Goal: Information Seeking & Learning: Learn about a topic

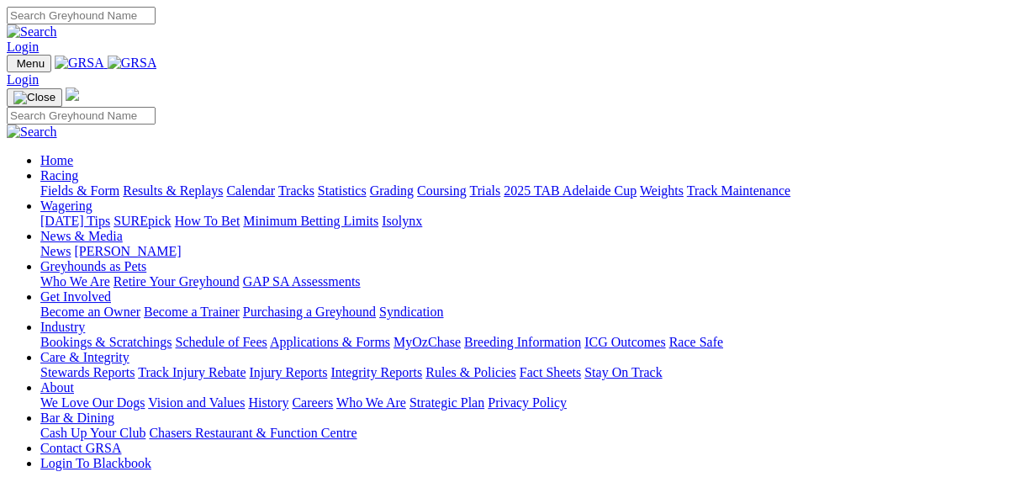
click at [185, 183] on link "Results & Replays" at bounding box center [173, 190] width 100 height 14
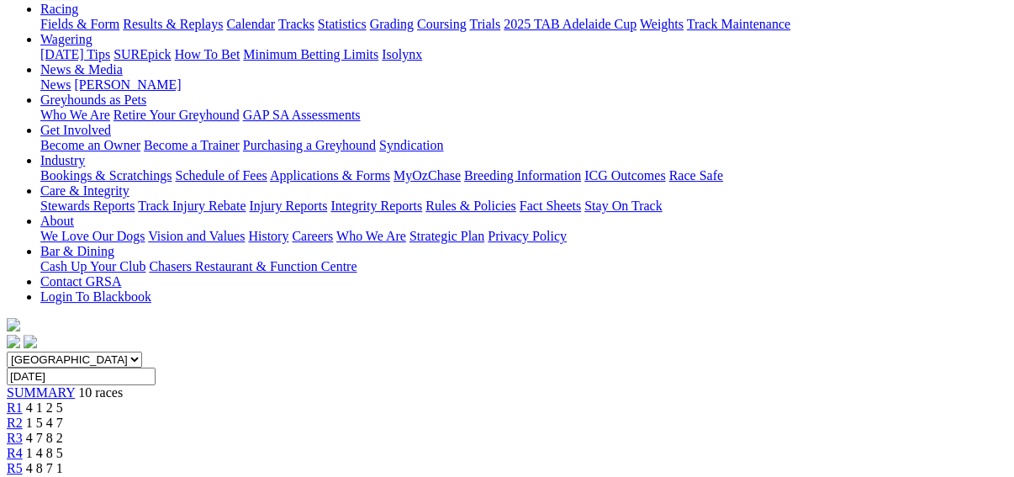
scroll to position [202, 0]
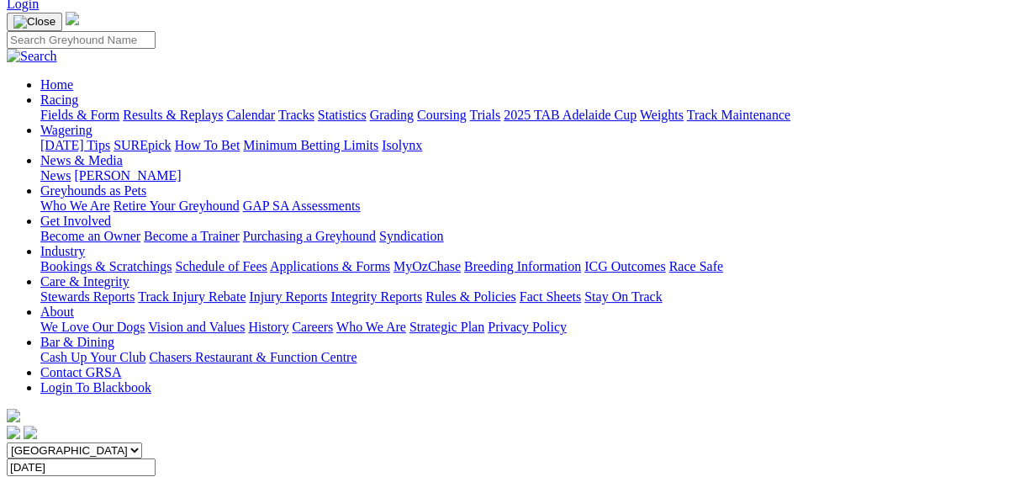
scroll to position [67, 0]
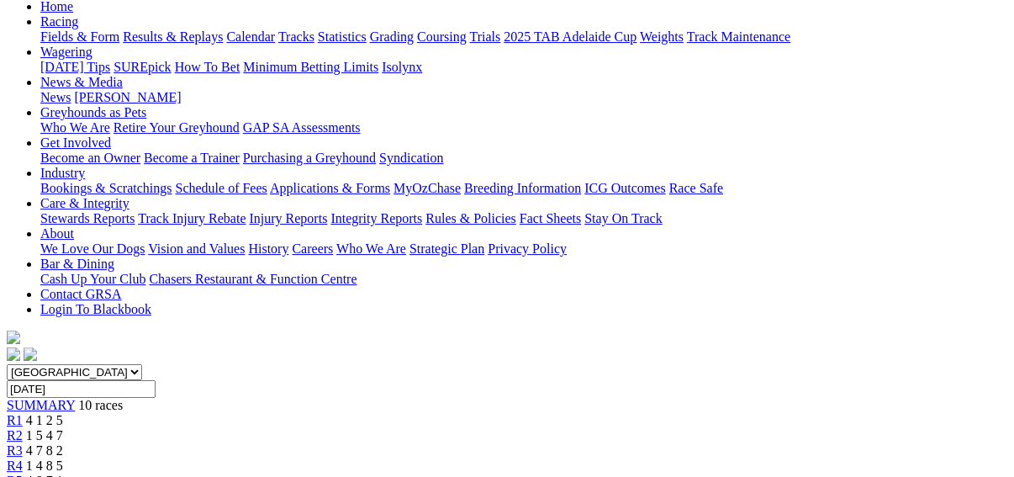
scroll to position [135, 0]
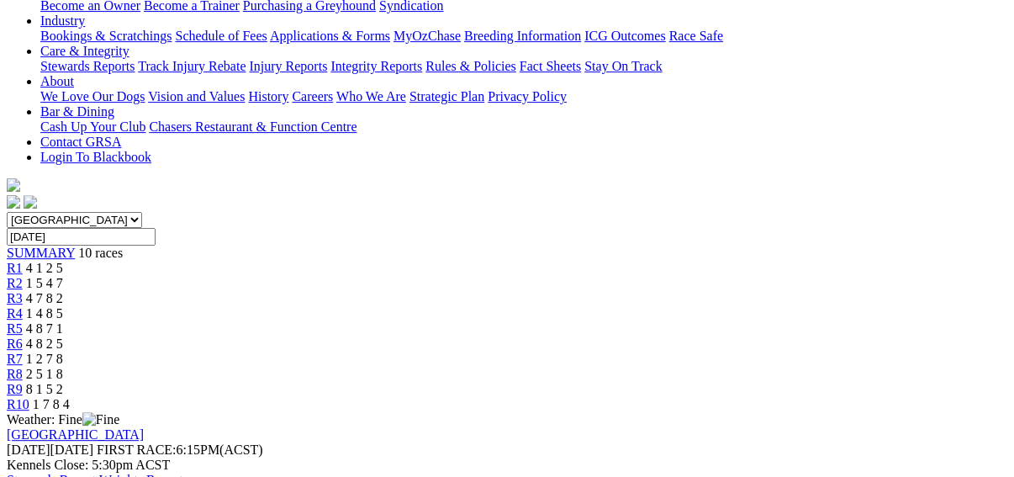
scroll to position [67, 0]
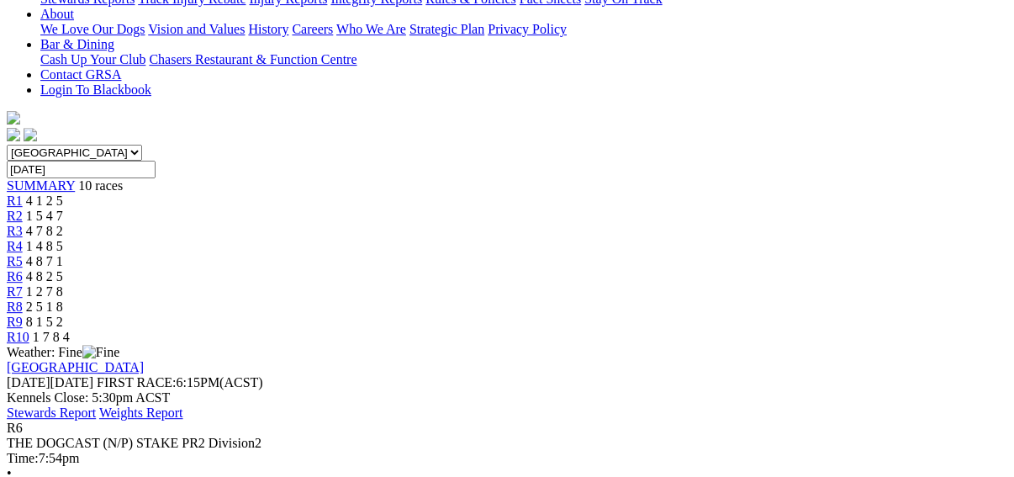
scroll to position [67, 0]
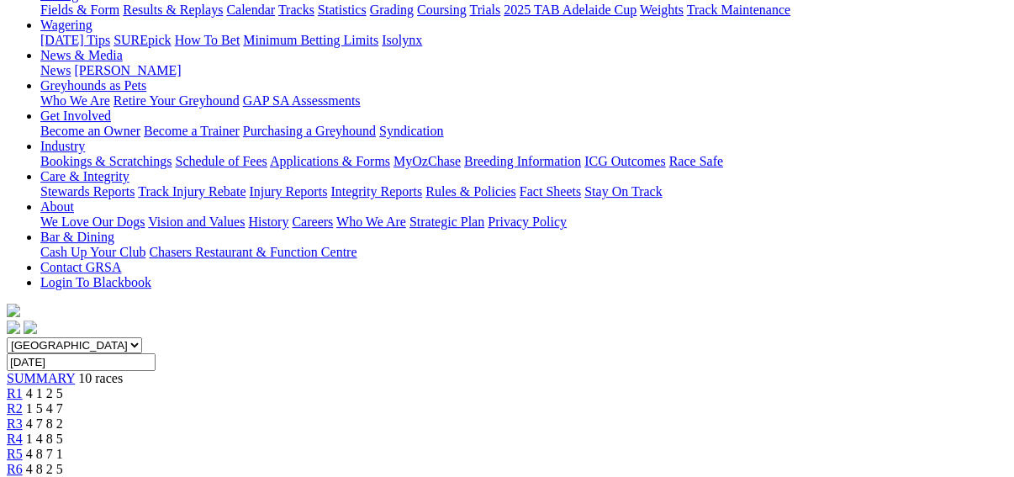
scroll to position [67, 0]
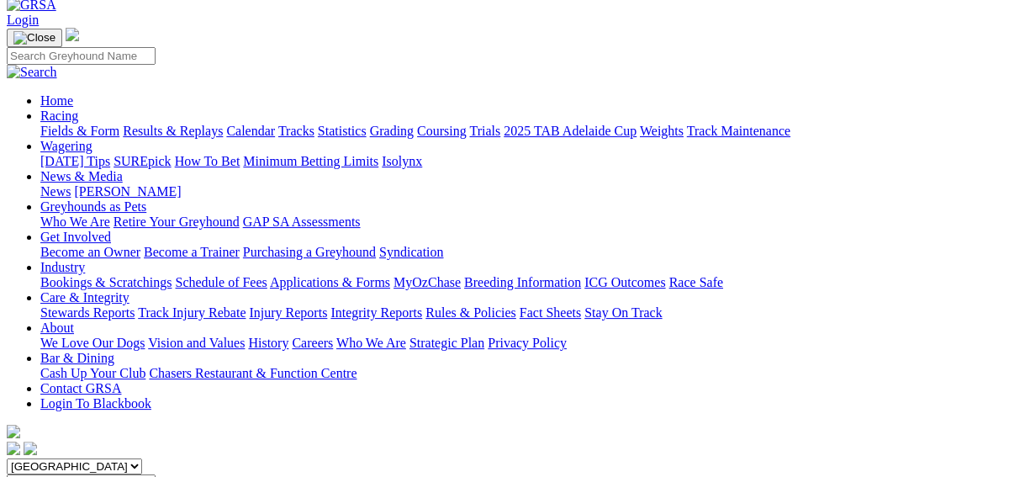
scroll to position [67, 0]
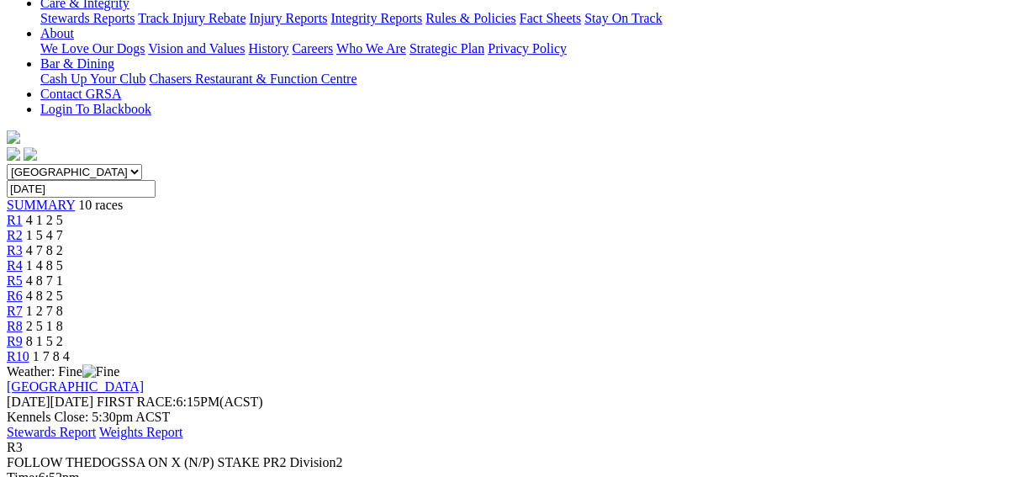
scroll to position [336, 0]
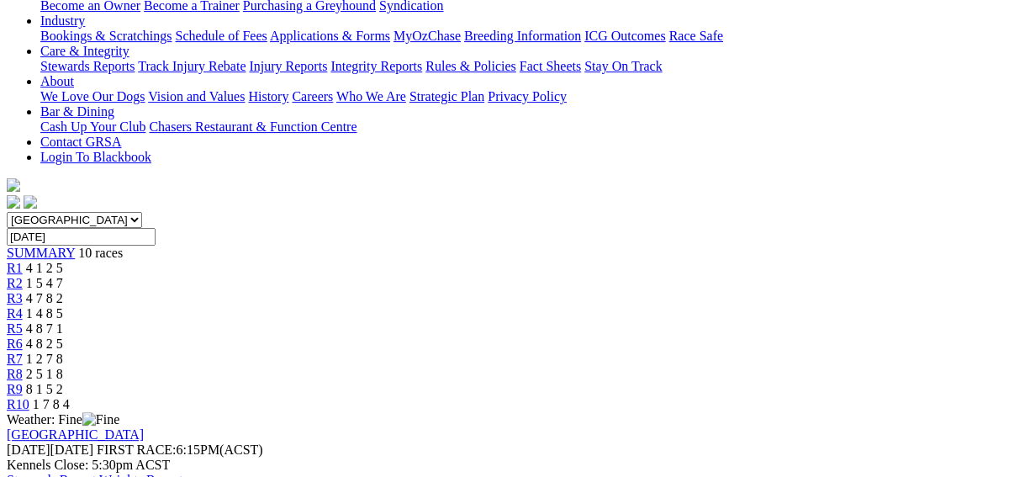
scroll to position [67, 0]
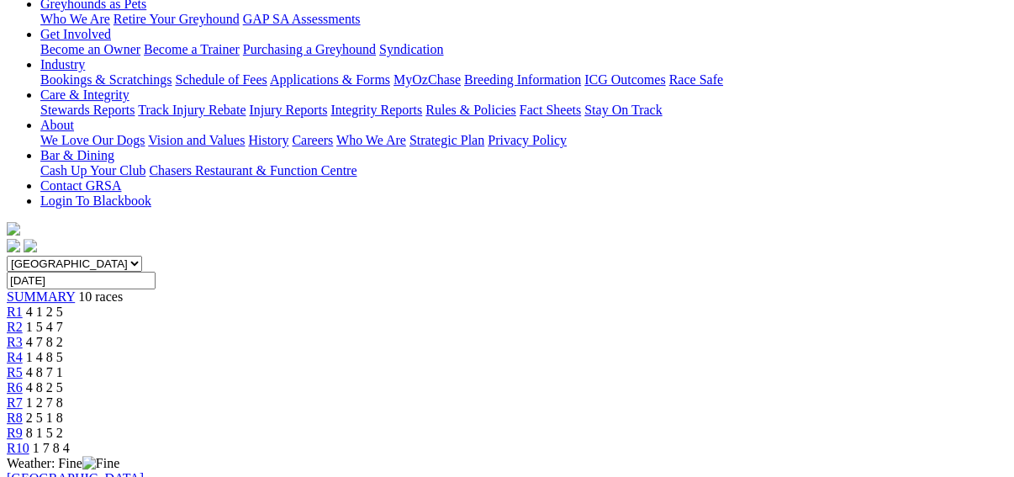
scroll to position [202, 0]
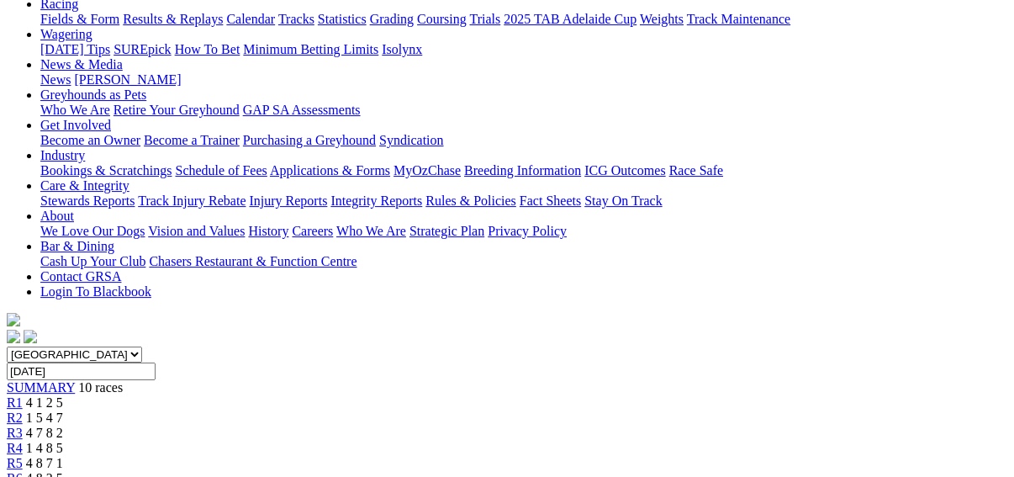
click at [23, 410] on span "R2" at bounding box center [15, 417] width 16 height 14
click at [23, 395] on span "R1" at bounding box center [15, 402] width 16 height 14
click at [23, 410] on span "R2" at bounding box center [15, 417] width 16 height 14
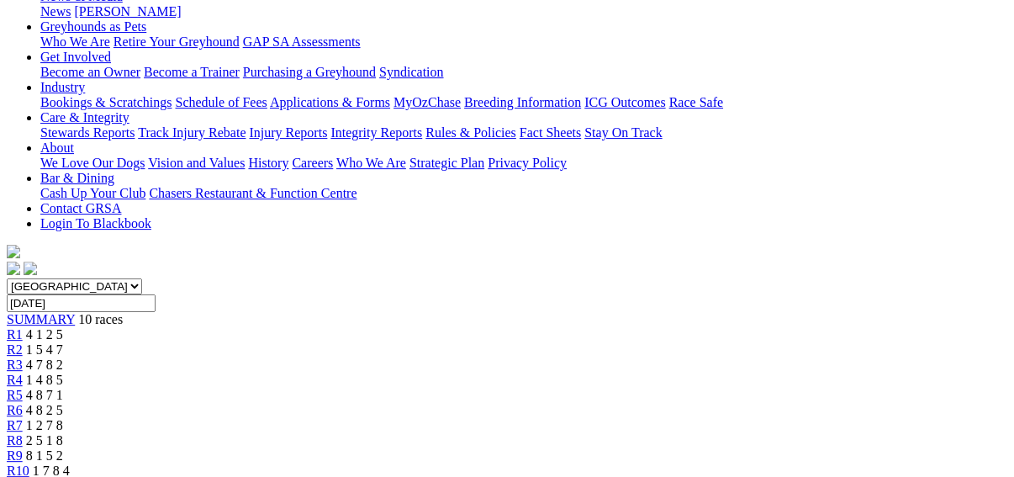
scroll to position [202, 0]
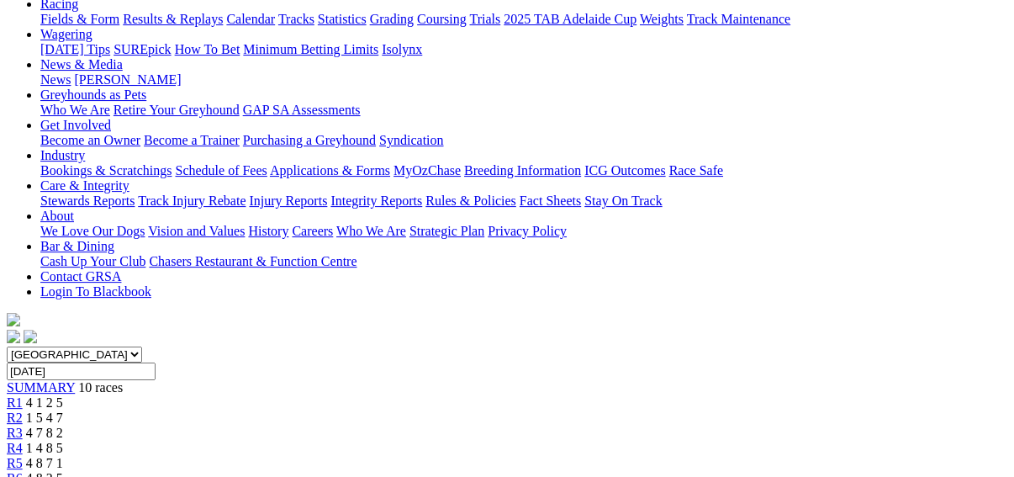
click at [23, 395] on link "R1" at bounding box center [15, 402] width 16 height 14
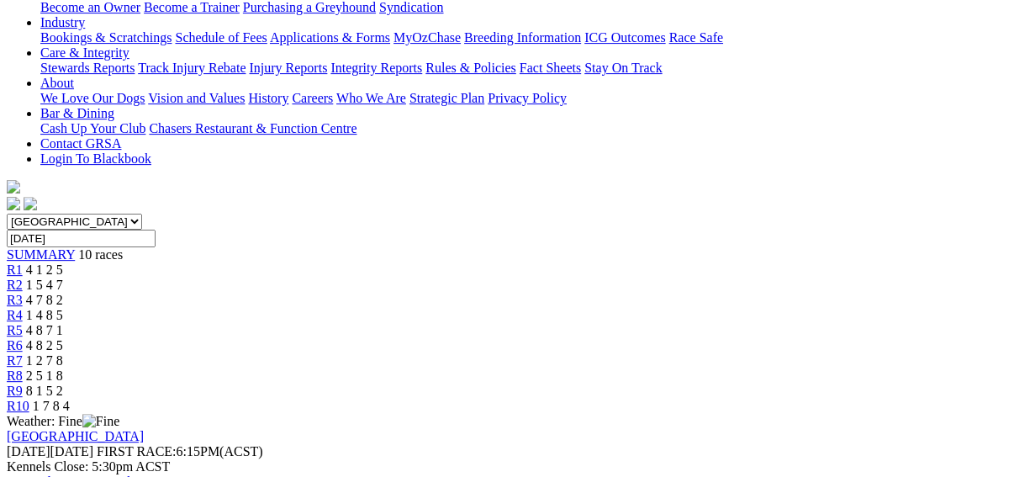
scroll to position [336, 0]
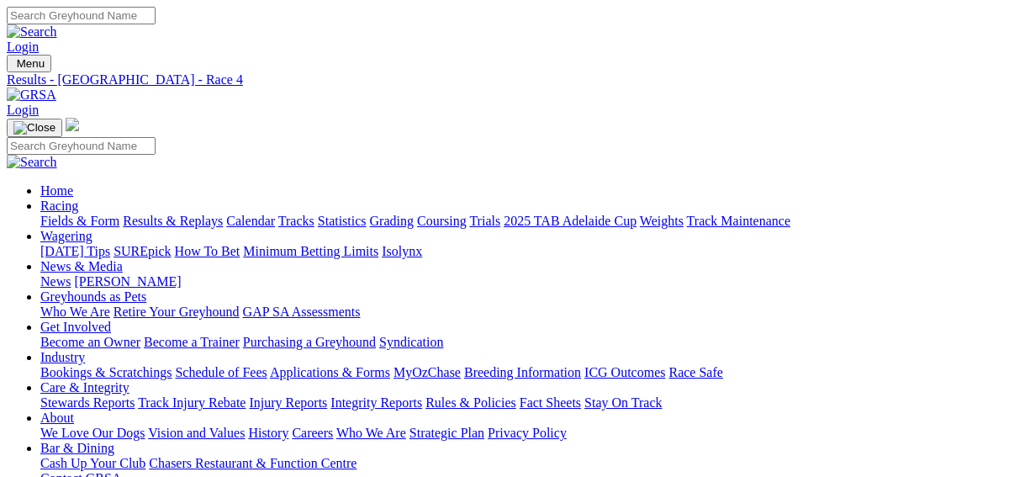
scroll to position [40, 0]
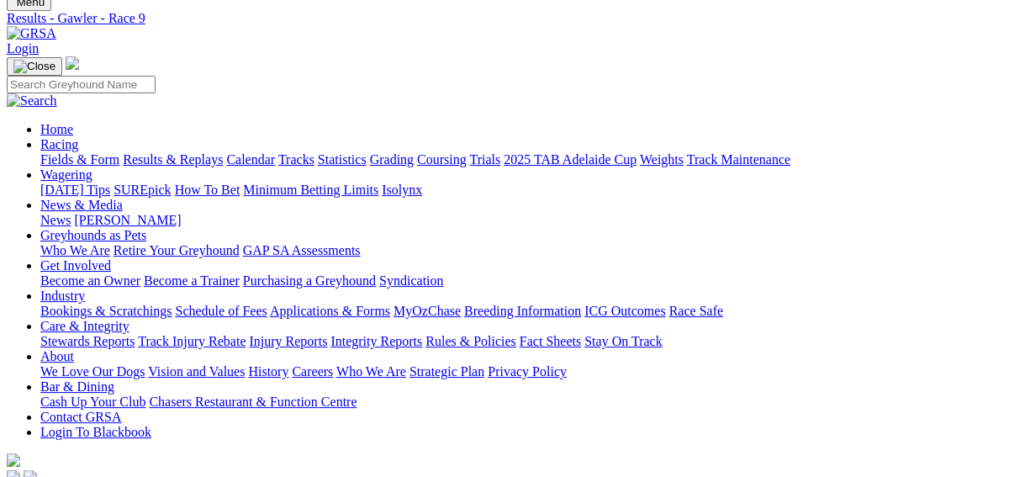
scroll to position [135, 0]
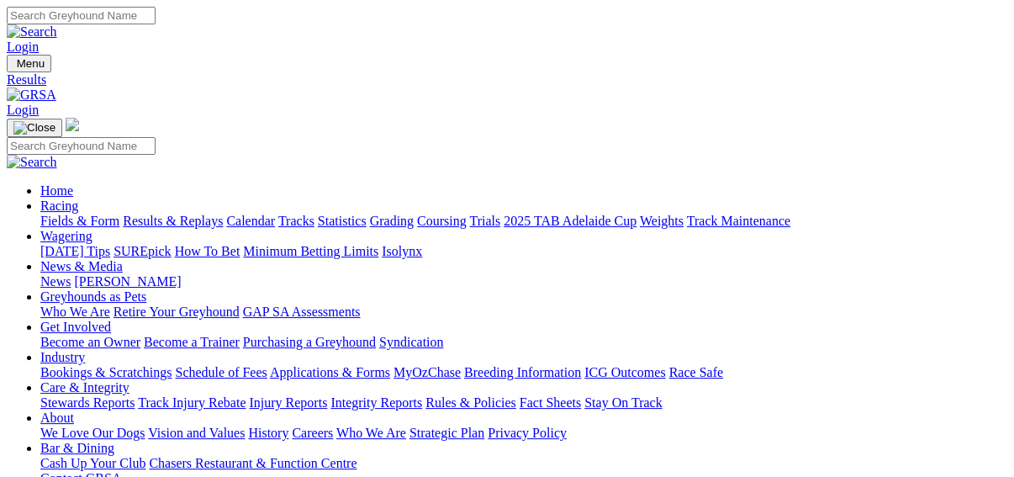
click at [40, 214] on link "Fields & Form" at bounding box center [79, 221] width 79 height 14
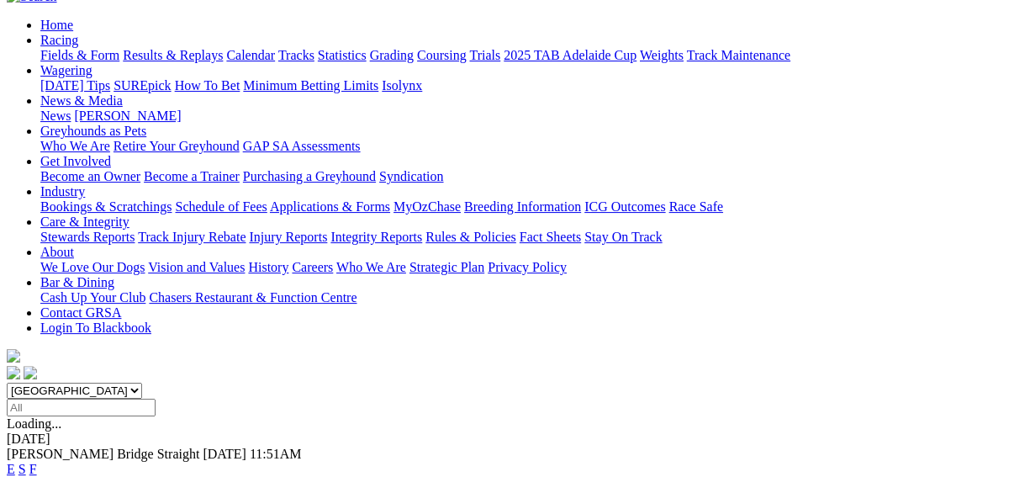
scroll to position [202, 0]
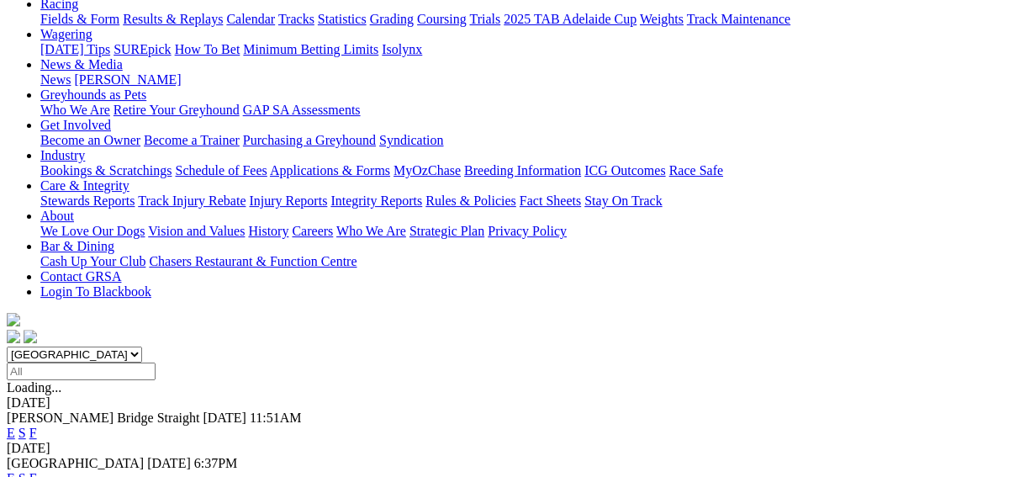
click at [37, 426] on link "F" at bounding box center [33, 433] width 8 height 14
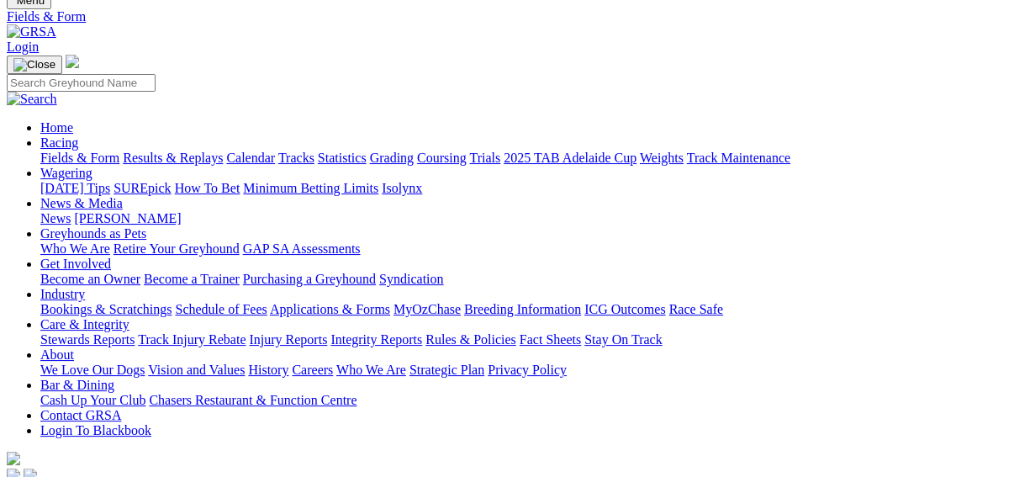
scroll to position [135, 0]
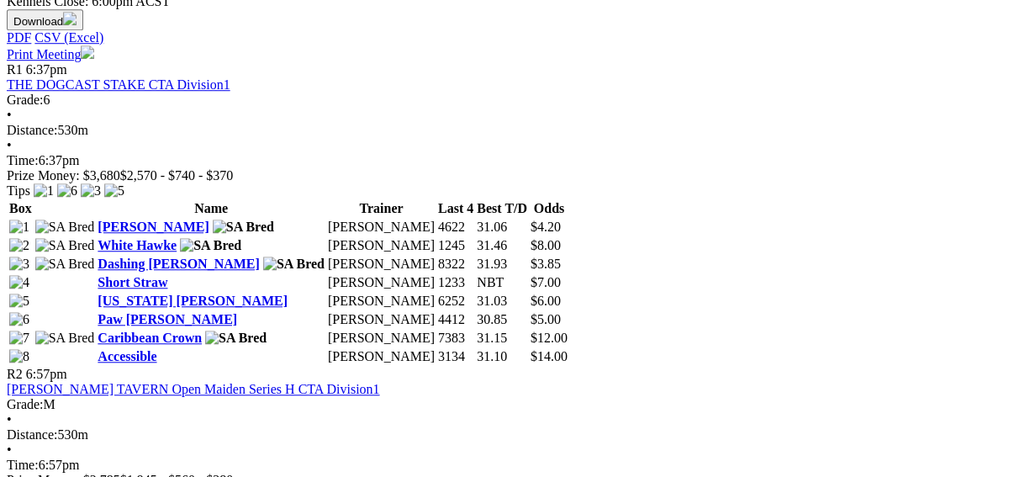
scroll to position [740, 0]
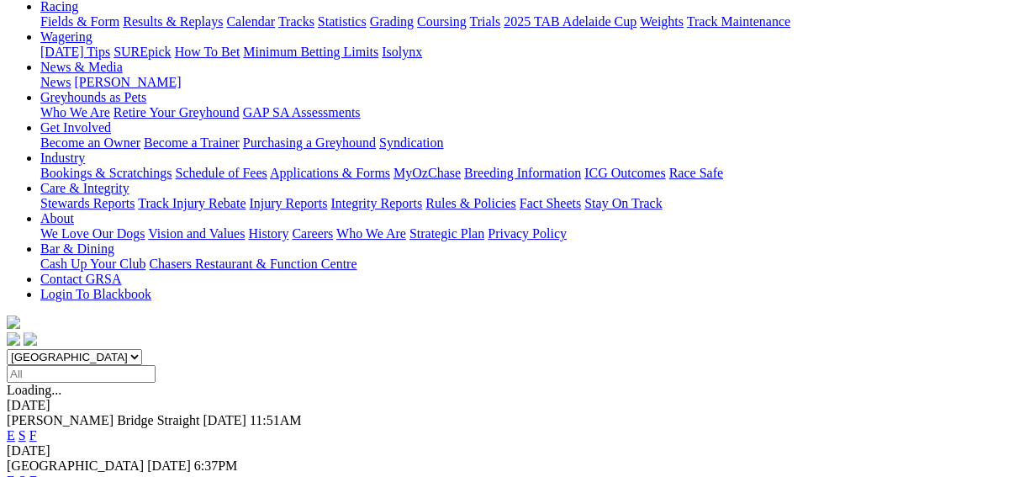
scroll to position [202, 0]
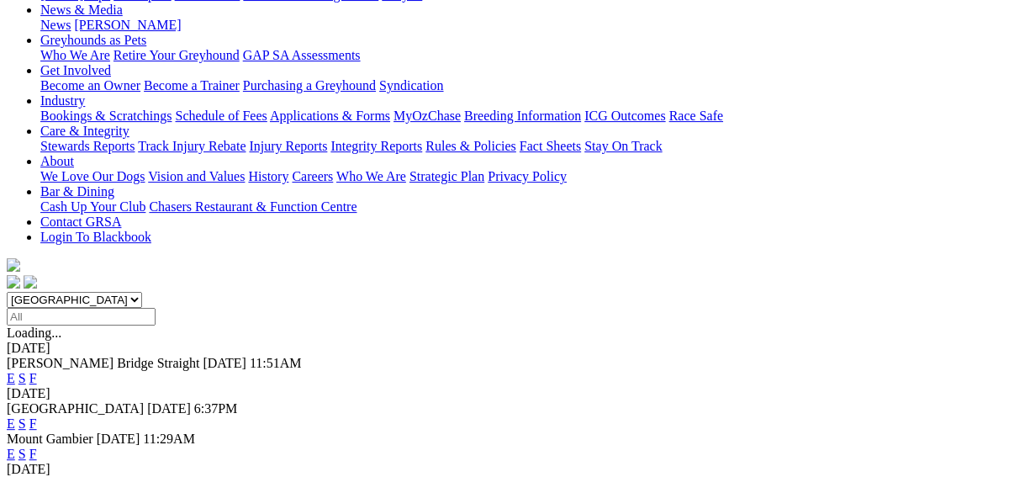
scroll to position [336, 0]
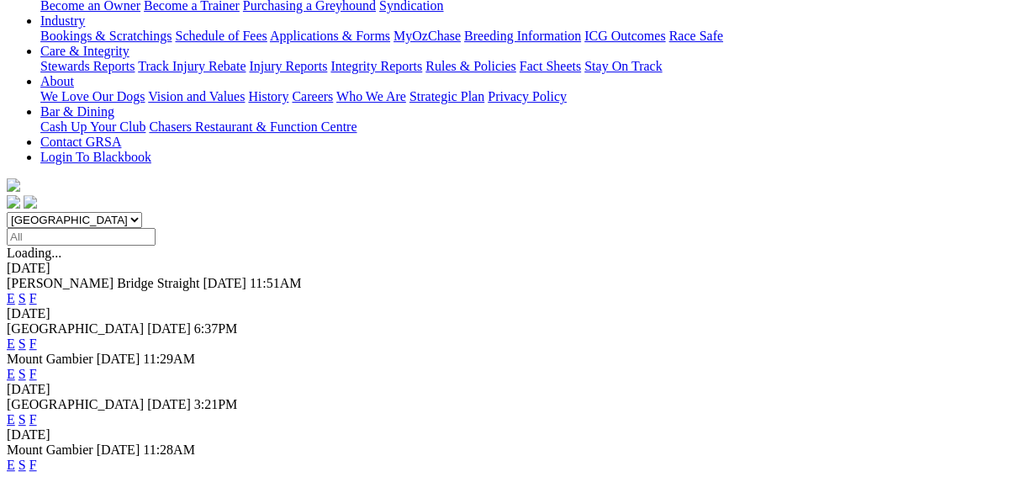
click at [37, 412] on link "F" at bounding box center [33, 419] width 8 height 14
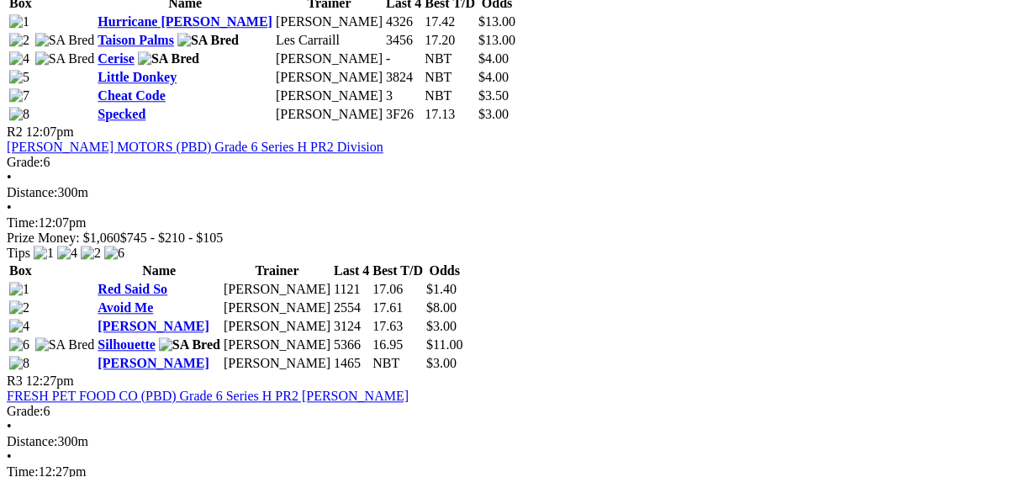
scroll to position [1009, 0]
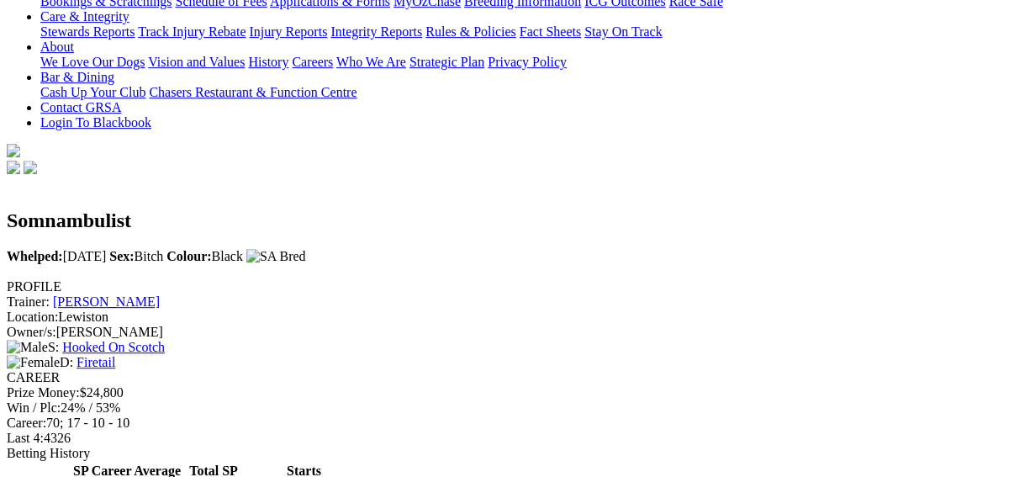
scroll to position [202, 0]
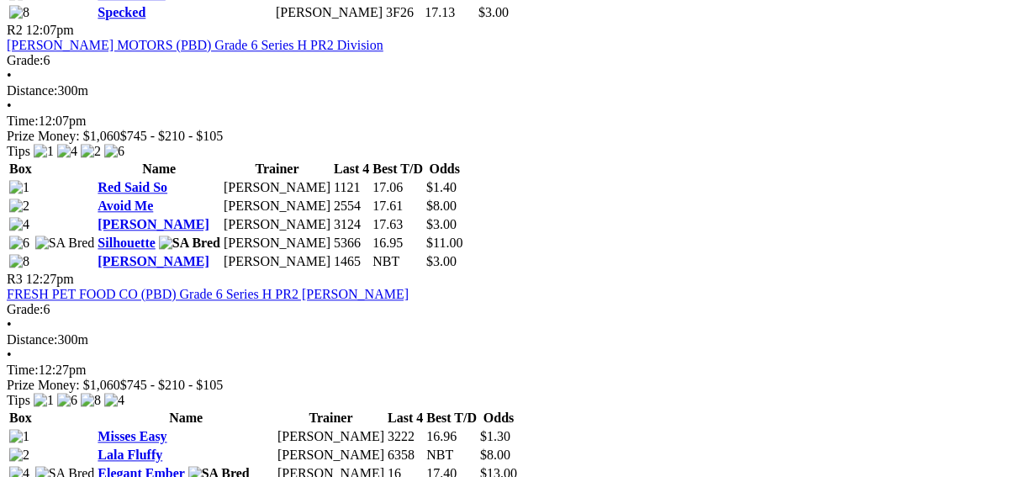
scroll to position [1076, 0]
